Goal: Transaction & Acquisition: Purchase product/service

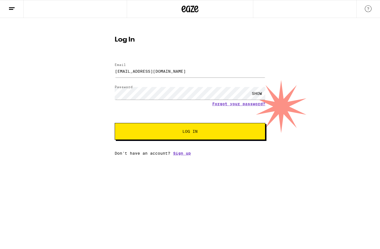
click at [176, 76] on input "[EMAIL_ADDRESS][DOMAIN_NAME]" at bounding box center [190, 71] width 151 height 13
click at [228, 36] on div "Log In Email Email [EMAIL_ADDRESS][DOMAIN_NAME] Password Password SHOW Forgot y…" at bounding box center [190, 94] width 162 height 124
click at [206, 131] on span "Log In" at bounding box center [189, 132] width 105 height 4
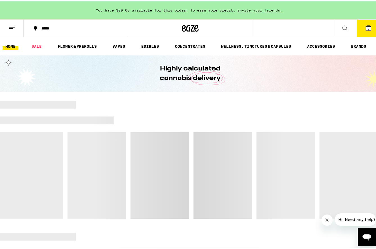
click at [365, 27] on icon at bounding box center [367, 26] width 5 height 5
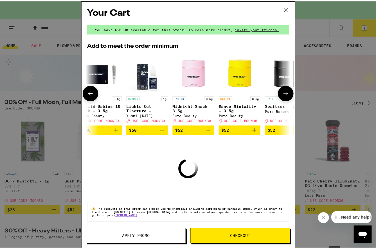
scroll to position [0, 263]
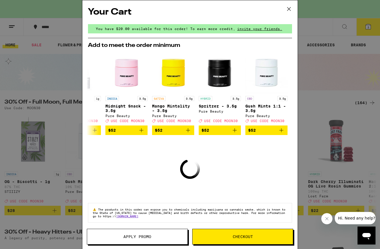
click at [56, 83] on div "Your Cart You have $20.00 available for this order! To earn more credit, invite…" at bounding box center [190, 124] width 380 height 249
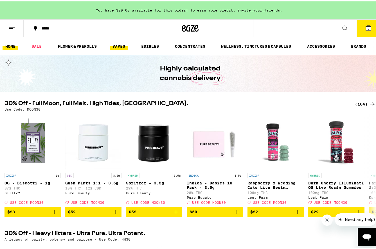
click at [121, 46] on link "VAPES" at bounding box center [119, 45] width 18 height 7
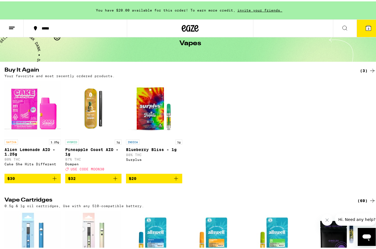
scroll to position [31, 0]
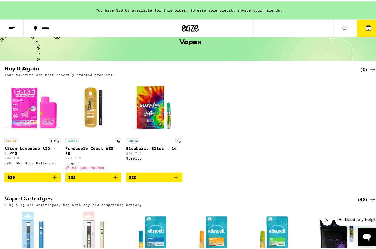
click at [55, 178] on icon "Add to bag" at bounding box center [55, 176] width 4 height 4
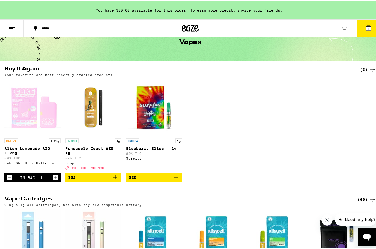
click at [115, 180] on icon "Add to bag" at bounding box center [115, 176] width 7 height 7
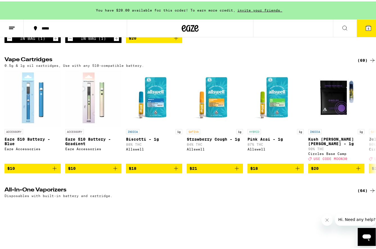
scroll to position [288, 0]
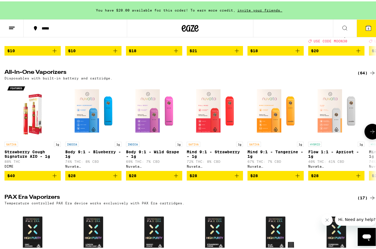
click at [369, 134] on icon at bounding box center [372, 130] width 7 height 7
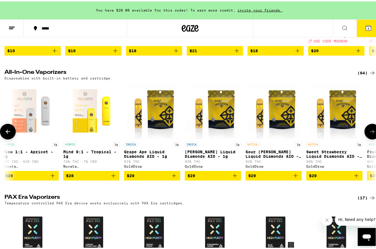
click at [369, 134] on icon at bounding box center [372, 130] width 7 height 7
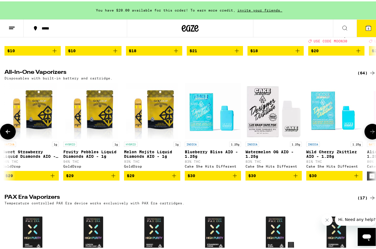
scroll to position [0, 611]
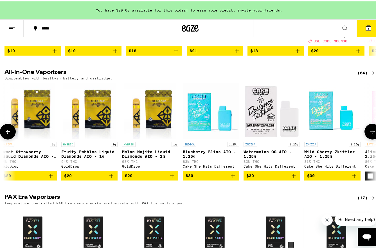
click at [369, 134] on icon at bounding box center [372, 130] width 7 height 7
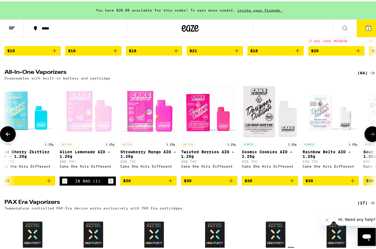
scroll to position [0, 916]
click at [10, 136] on icon at bounding box center [7, 133] width 7 height 7
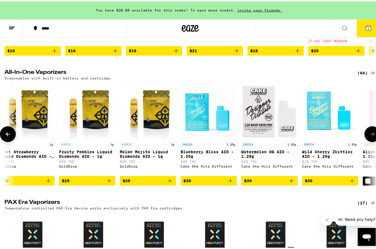
scroll to position [0, 611]
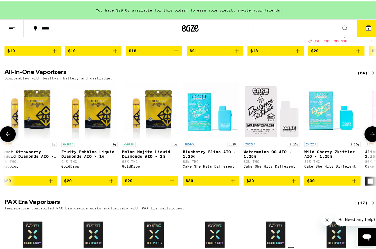
click at [369, 136] on icon at bounding box center [372, 133] width 7 height 7
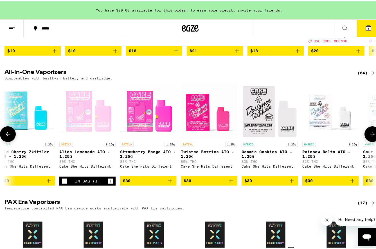
click at [369, 136] on icon at bounding box center [372, 133] width 7 height 7
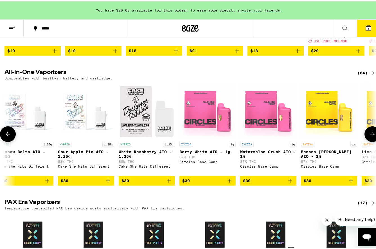
scroll to position [0, 1222]
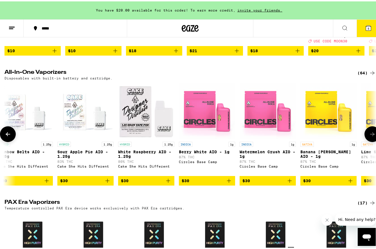
click at [369, 136] on icon at bounding box center [372, 133] width 7 height 7
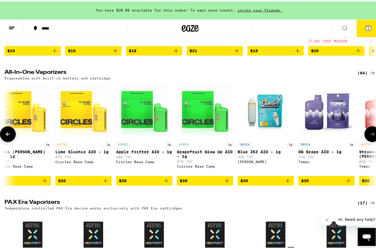
click at [369, 136] on icon at bounding box center [372, 133] width 7 height 7
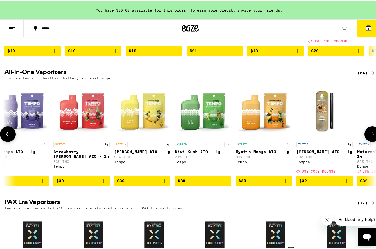
click at [369, 136] on icon at bounding box center [372, 133] width 7 height 7
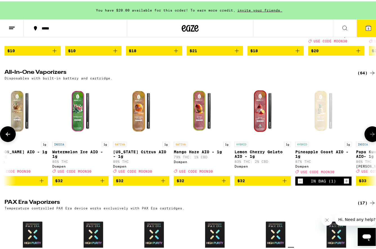
scroll to position [0, 2138]
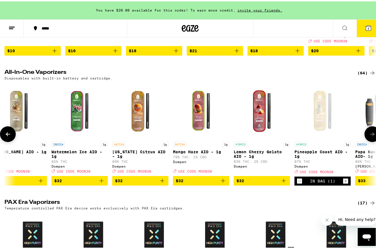
click at [9, 136] on icon at bounding box center [7, 133] width 7 height 7
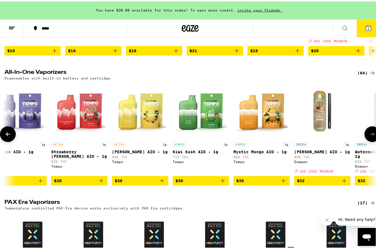
scroll to position [0, 1832]
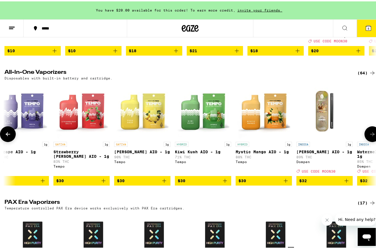
click at [369, 136] on icon at bounding box center [372, 133] width 7 height 7
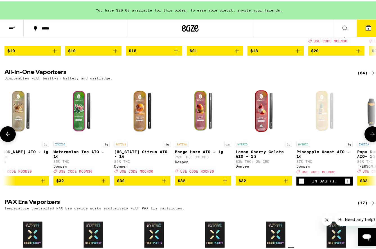
scroll to position [0, 2138]
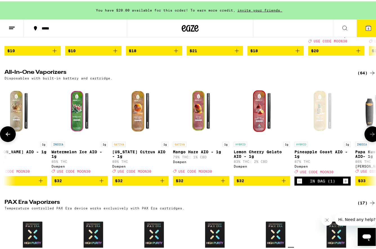
click at [102, 183] on icon "Add to bag" at bounding box center [101, 179] width 7 height 7
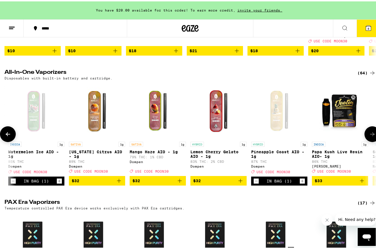
scroll to position [0, 2166]
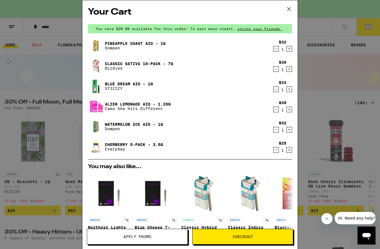
click at [274, 150] on icon "Decrement" at bounding box center [275, 150] width 3 height 0
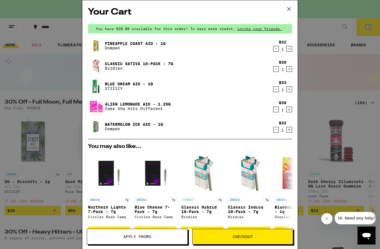
click at [273, 109] on icon "Decrement" at bounding box center [275, 109] width 5 height 7
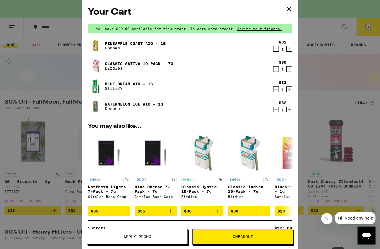
click at [273, 69] on icon "Decrement" at bounding box center [275, 69] width 5 height 7
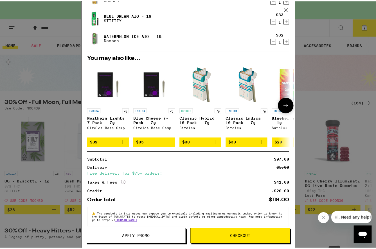
scroll to position [58, 0]
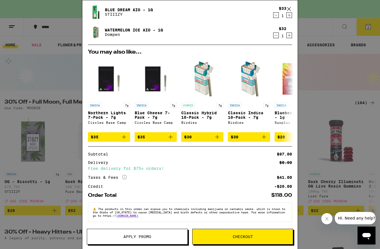
click at [137, 230] on button "Apply Promo" at bounding box center [137, 237] width 101 height 16
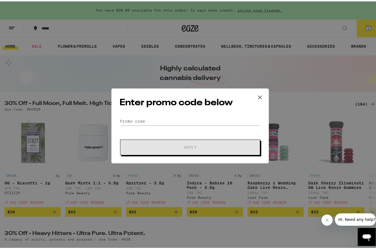
click at [163, 111] on div "Enter promo code below Promo Code Apply" at bounding box center [189, 124] width 157 height 75
click at [159, 123] on input "Promo Code" at bounding box center [189, 120] width 141 height 8
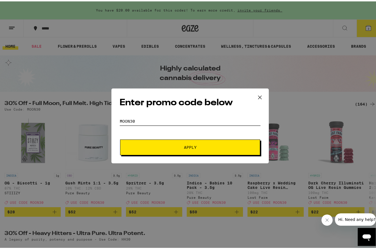
type input "MOON30"
click at [176, 148] on span "Apply" at bounding box center [189, 146] width 101 height 4
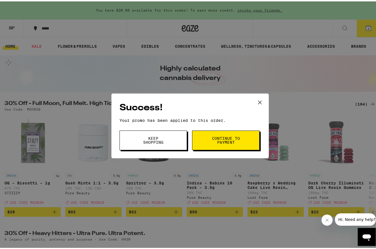
click at [228, 139] on span "Continue to payment" at bounding box center [225, 139] width 29 height 8
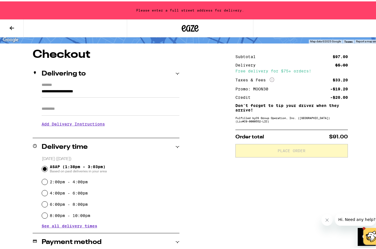
scroll to position [38, 0]
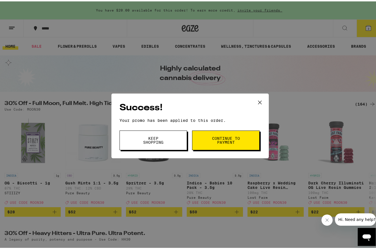
click at [258, 99] on icon at bounding box center [259, 100] width 3 height 3
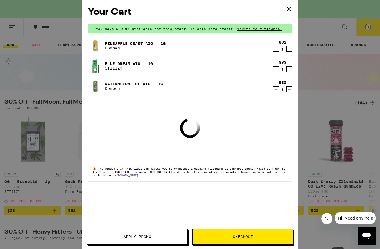
click at [312, 56] on div "Your Cart You have $20.00 available for this order! To earn more credit, invite…" at bounding box center [190, 124] width 380 height 249
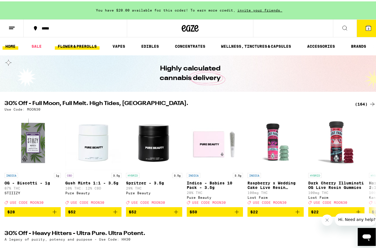
click at [90, 48] on link "FLOWER & PREROLLS" at bounding box center [77, 45] width 45 height 7
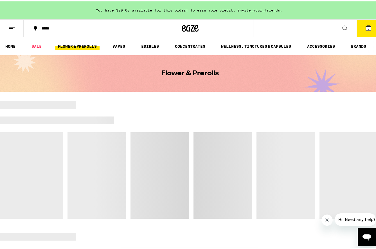
click at [83, 45] on link "FLOWER & PREROLLS" at bounding box center [77, 45] width 45 height 7
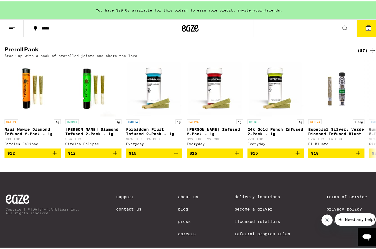
scroll to position [423, 0]
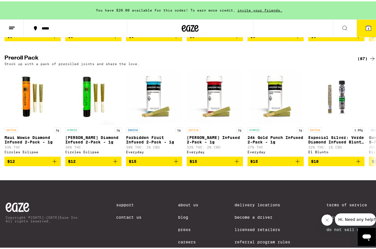
click at [369, 61] on icon at bounding box center [372, 57] width 7 height 7
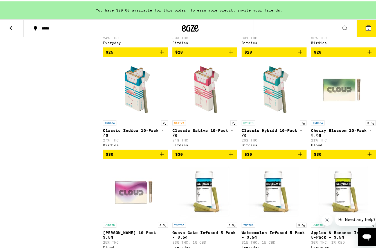
scroll to position [452, 0]
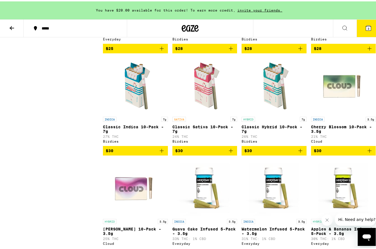
click at [229, 153] on icon "Add to bag" at bounding box center [230, 149] width 7 height 7
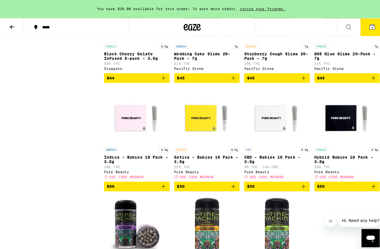
scroll to position [2068, 0]
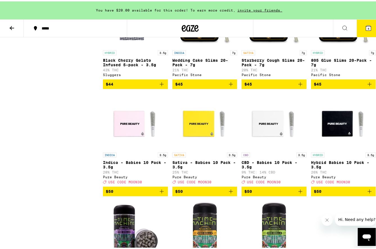
click at [369, 27] on button "4" at bounding box center [368, 26] width 24 height 17
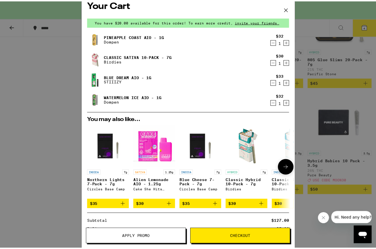
scroll to position [9, 0]
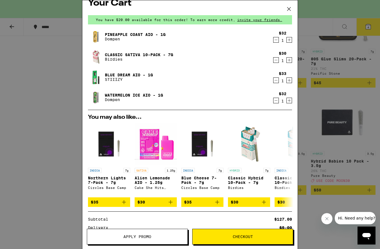
click at [274, 60] on icon "Decrement" at bounding box center [275, 60] width 3 height 0
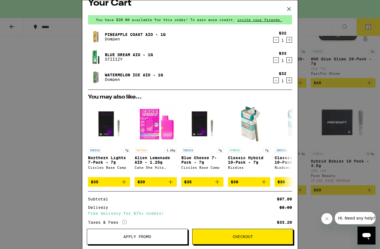
click at [113, 57] on p "STIIIZY" at bounding box center [129, 59] width 48 height 4
click at [39, 152] on div "Your Cart You have $20.00 available for this order! To earn more credit, invite…" at bounding box center [190, 124] width 380 height 249
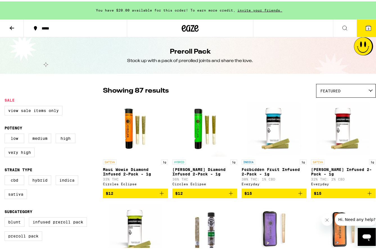
click at [14, 27] on icon at bounding box center [11, 26] width 7 height 7
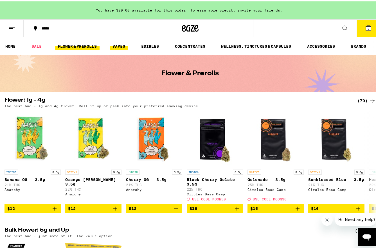
click at [117, 43] on link "VAPES" at bounding box center [119, 45] width 18 height 7
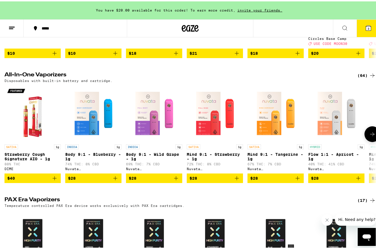
scroll to position [290, 0]
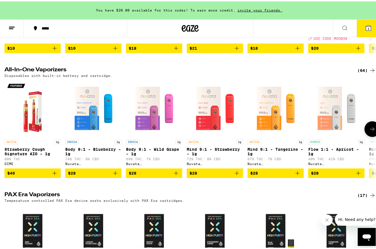
click at [370, 130] on icon at bounding box center [372, 128] width 4 height 4
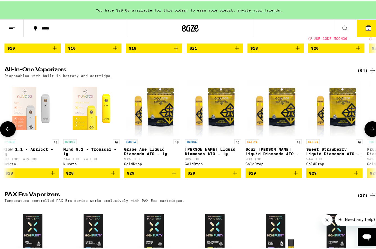
click at [370, 130] on icon at bounding box center [372, 128] width 4 height 4
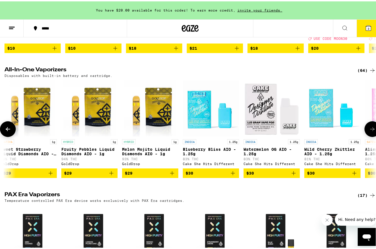
click at [370, 130] on icon at bounding box center [372, 128] width 4 height 4
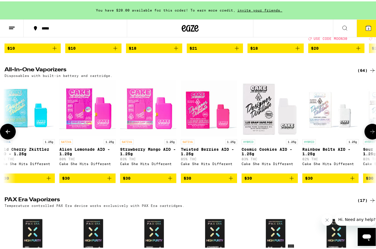
click at [369, 134] on icon at bounding box center [372, 130] width 7 height 7
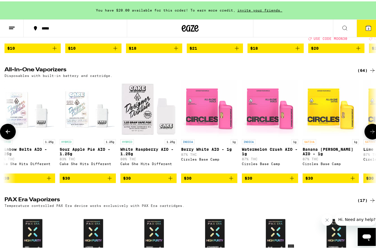
click at [369, 134] on icon at bounding box center [372, 130] width 7 height 7
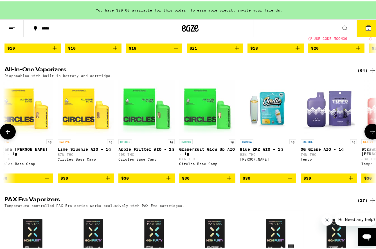
click at [370, 132] on icon at bounding box center [372, 130] width 4 height 4
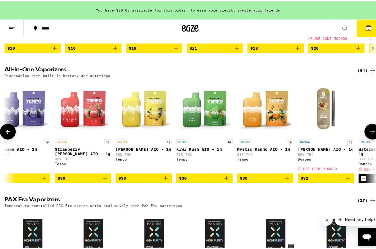
click at [370, 132] on icon at bounding box center [372, 130] width 4 height 4
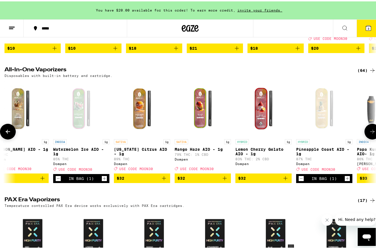
scroll to position [0, 2136]
click at [364, 138] on button at bounding box center [372, 130] width 16 height 16
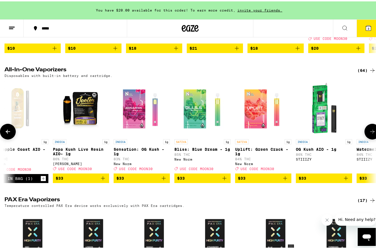
scroll to position [0, 2442]
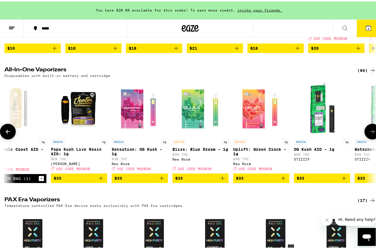
click at [10, 130] on button at bounding box center [8, 130] width 16 height 16
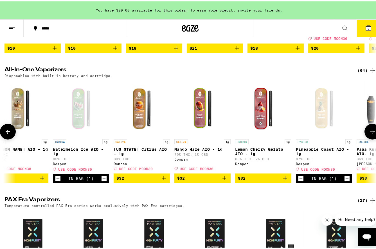
click at [10, 129] on button at bounding box center [8, 130] width 16 height 16
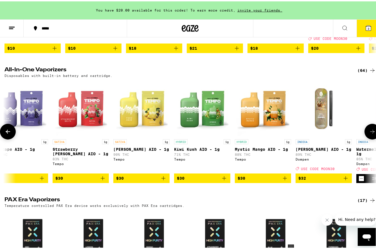
scroll to position [0, 1831]
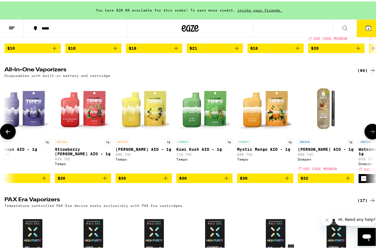
click at [369, 134] on icon at bounding box center [372, 130] width 7 height 7
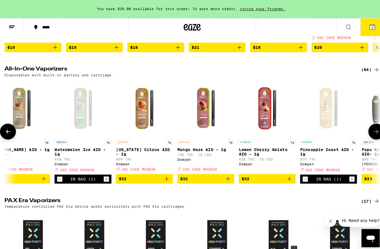
scroll to position [0, 2136]
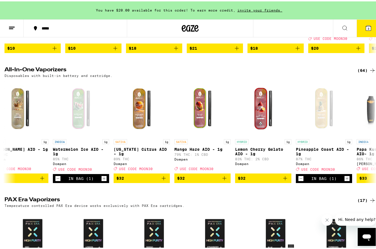
click at [366, 26] on icon at bounding box center [367, 26] width 5 height 5
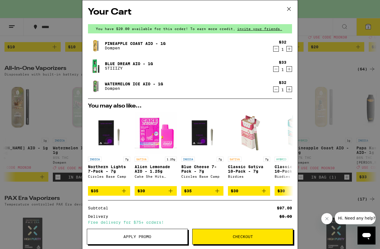
click at [273, 70] on icon "Decrement" at bounding box center [275, 69] width 5 height 7
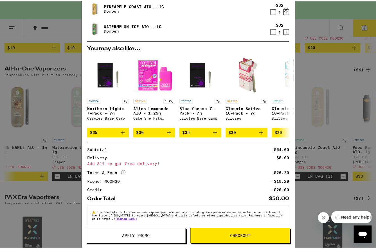
scroll to position [46, 0]
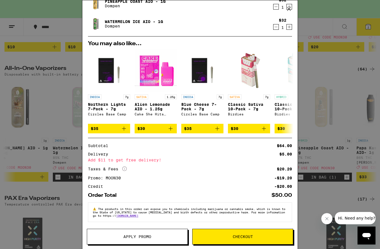
click at [323, 161] on div "Your Cart You have $20.00 available for this order! To earn more credit, invite…" at bounding box center [190, 124] width 380 height 249
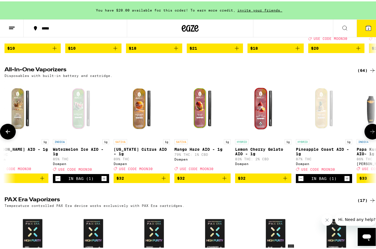
click at [223, 180] on icon "Add to bag" at bounding box center [224, 177] width 7 height 7
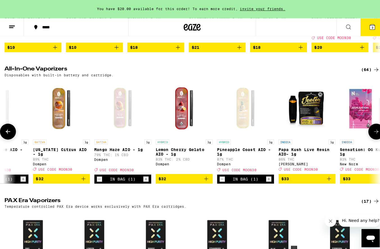
scroll to position [0, 2224]
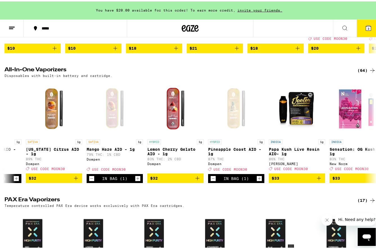
click at [360, 32] on button "3" at bounding box center [368, 26] width 24 height 17
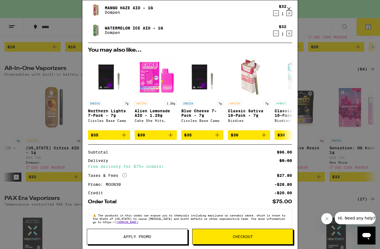
scroll to position [66, 0]
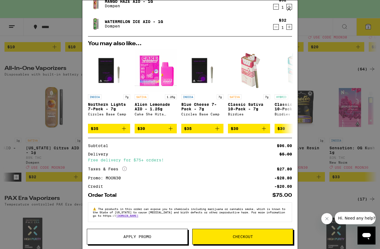
click at [278, 176] on div "-$28.80" at bounding box center [283, 178] width 18 height 4
click at [242, 233] on button "Checkout" at bounding box center [242, 237] width 101 height 16
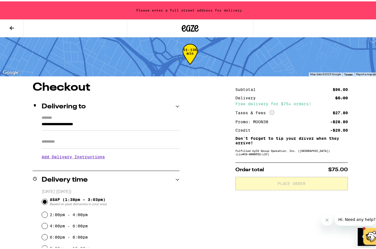
scroll to position [8, 0]
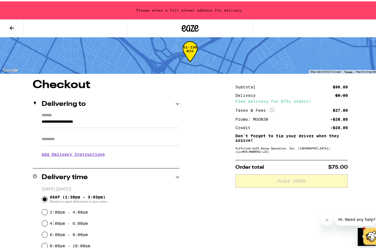
click at [105, 115] on label "*******" at bounding box center [111, 114] width 138 height 5
click at [105, 117] on input "**********" at bounding box center [111, 122] width 138 height 10
click at [105, 121] on input "**********" at bounding box center [111, 122] width 138 height 10
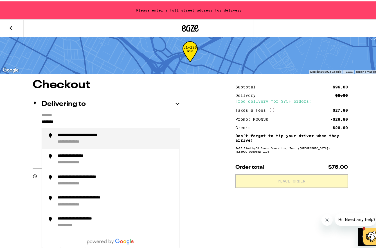
click at [115, 134] on div "**********" at bounding box center [93, 133] width 71 height 5
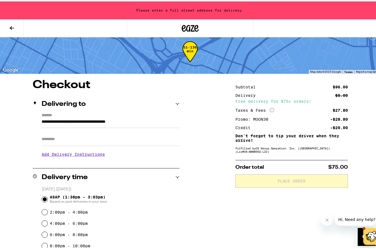
type input "**********"
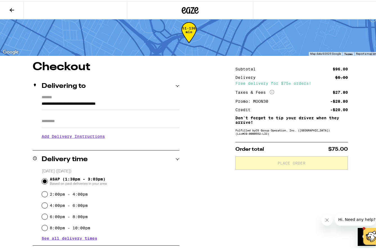
scroll to position [0, 0]
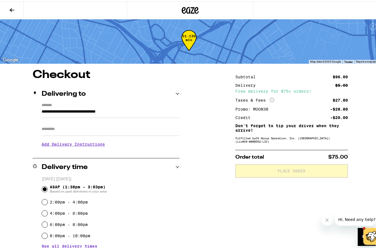
click at [67, 143] on h3 "Add Delivery Instructions" at bounding box center [111, 143] width 138 height 13
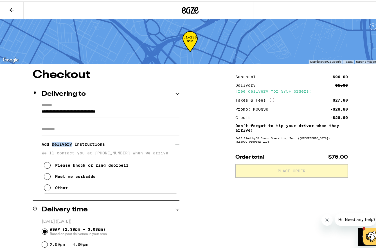
drag, startPoint x: 67, startPoint y: 143, endPoint x: 67, endPoint y: 139, distance: 4.5
click at [67, 143] on h3 "Add Delivery Instructions" at bounding box center [108, 143] width 133 height 13
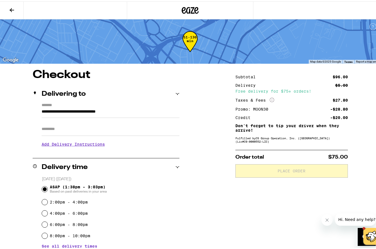
click at [106, 148] on h3 "Add Delivery Instructions" at bounding box center [111, 143] width 138 height 13
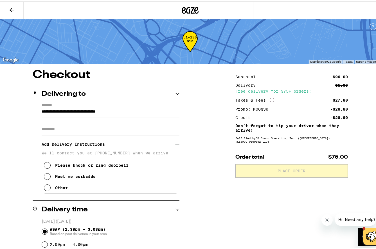
click at [73, 132] on input "Apt/Suite" at bounding box center [111, 127] width 138 height 13
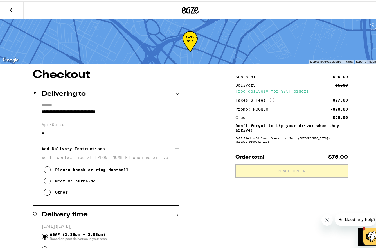
type input "*"
type input "*****"
click at [45, 171] on icon at bounding box center [47, 168] width 7 height 7
click at [105, 158] on p "We'll contact you at [PHONE_NUMBER] when we arrive" at bounding box center [111, 156] width 138 height 4
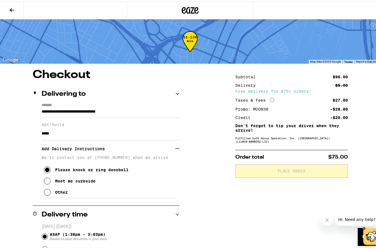
click at [59, 153] on h3 "Add Delivery Instructions" at bounding box center [108, 147] width 133 height 13
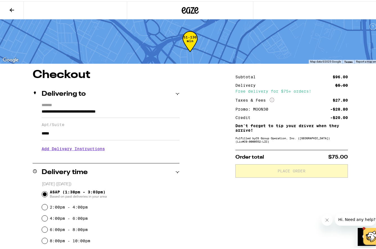
click at [63, 153] on h3 "Add Delivery Instructions" at bounding box center [111, 147] width 138 height 13
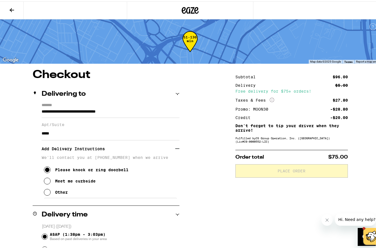
click at [63, 151] on h3 "Add Delivery Instructions" at bounding box center [108, 147] width 133 height 13
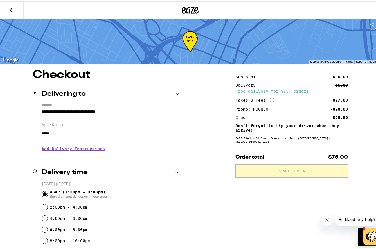
click at [72, 151] on h3 "Add Delivery Instructions" at bounding box center [111, 147] width 138 height 13
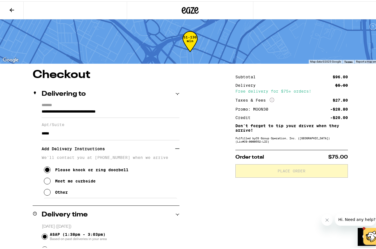
click at [71, 165] on div "Please knock or ring doorbell Meet me curbside Other" at bounding box center [111, 177] width 138 height 38
click at [113, 158] on p "We'll contact you at [PHONE_NUMBER] when we arrive" at bounding box center [111, 156] width 138 height 4
click at [47, 183] on icon at bounding box center [47, 179] width 7 height 7
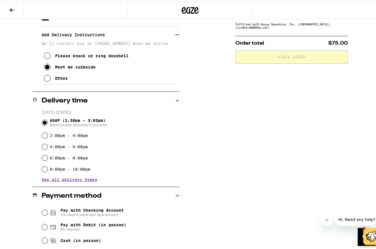
scroll to position [195, 0]
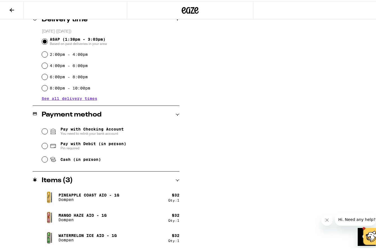
click at [67, 144] on span "Pay with Debit (in person)" at bounding box center [93, 142] width 66 height 4
click at [47, 144] on input "Pay with Debit (in person) Pin required" at bounding box center [45, 145] width 6 height 6
radio input "true"
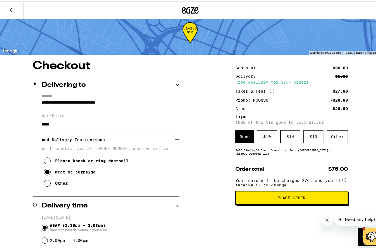
scroll to position [10, 0]
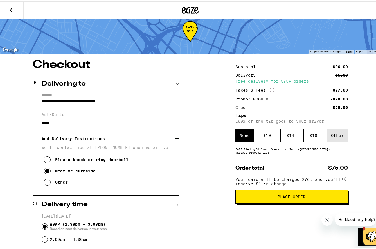
click at [332, 138] on div "Other" at bounding box center [336, 134] width 21 height 13
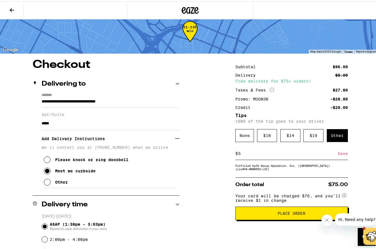
type input "5"
click at [339, 155] on div "Save" at bounding box center [342, 152] width 10 height 12
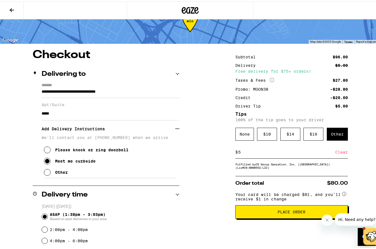
scroll to position [39, 0]
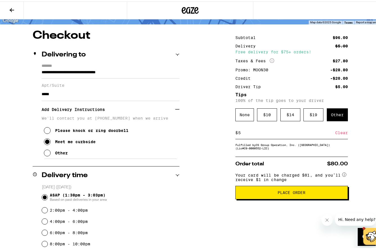
click at [293, 193] on span "Place Order" at bounding box center [291, 191] width 28 height 4
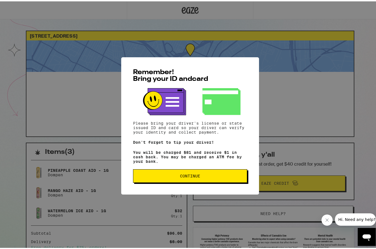
click at [192, 177] on span "Continue" at bounding box center [190, 175] width 20 height 4
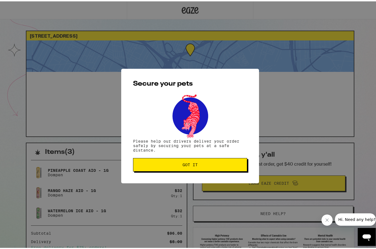
click at [182, 165] on span "Got it" at bounding box center [189, 164] width 15 height 4
